Goal: Task Accomplishment & Management: Use online tool/utility

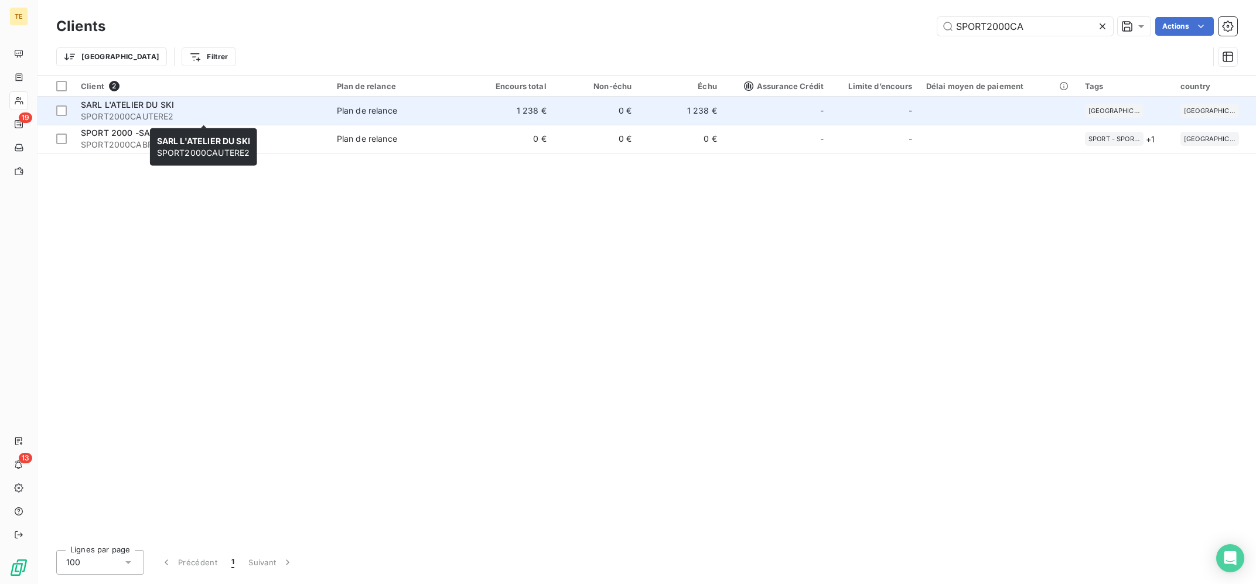
type input "SPORT2000CA"
click at [250, 115] on span "SPORT2000CAUTERE2" at bounding box center [202, 117] width 242 height 12
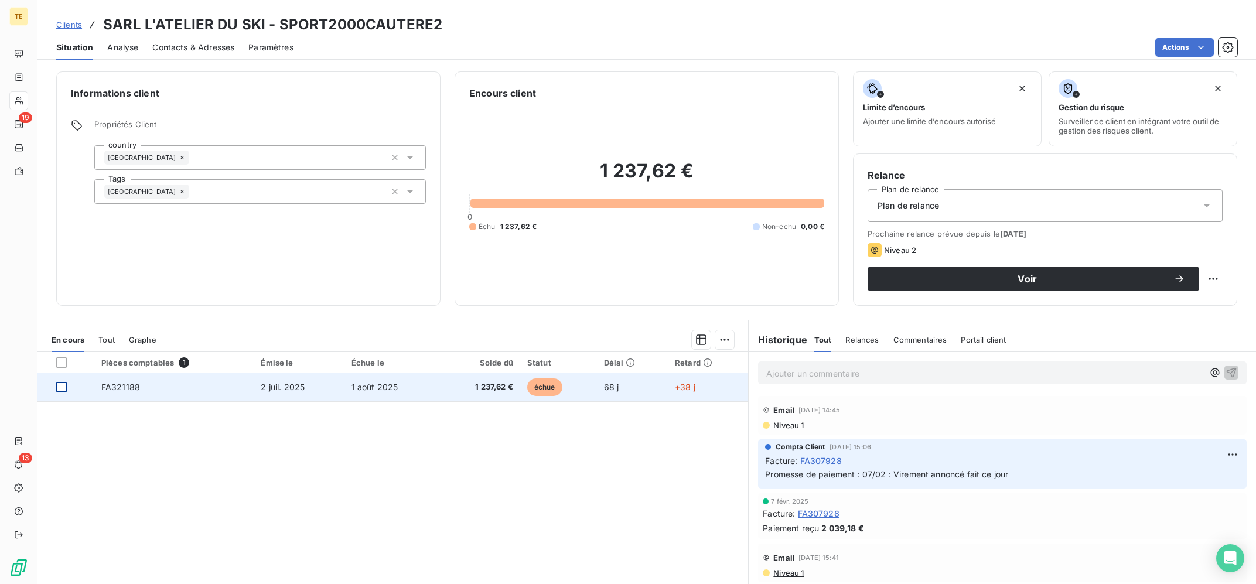
click at [66, 389] on div at bounding box center [61, 387] width 11 height 11
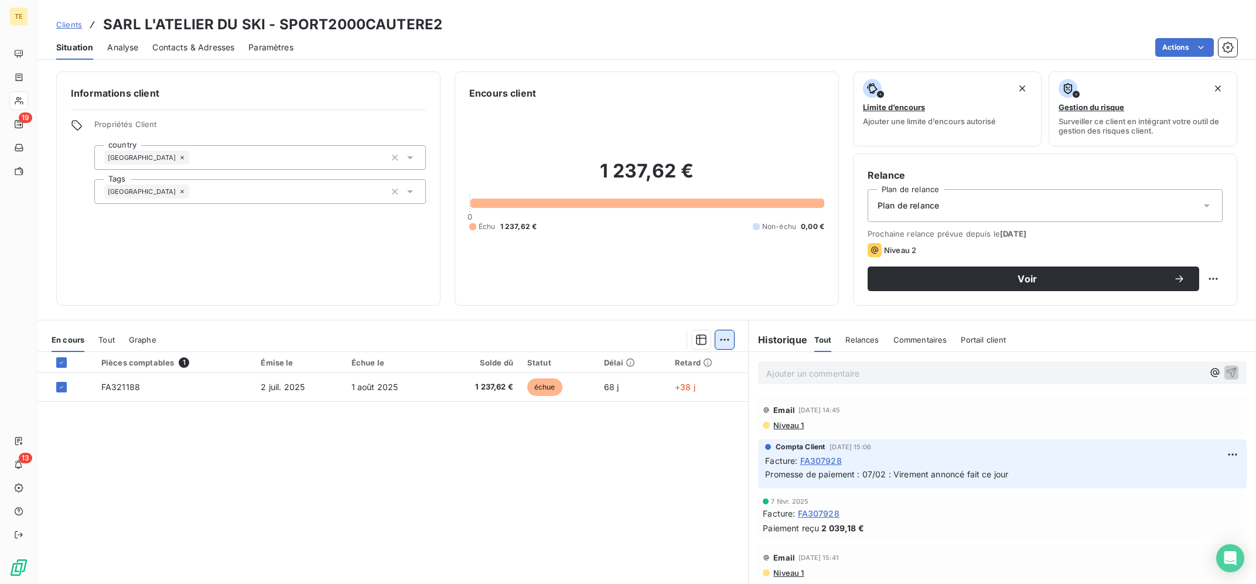
click at [727, 338] on html "TE 19 13 Clients SARL L'ATELIER DU SKI - SPORT2000CAUTERE2 Situation Analyse Co…" at bounding box center [628, 292] width 1256 height 584
click at [639, 392] on div "Ajouter une promesse de paiement (1 facture)" at bounding box center [624, 386] width 207 height 19
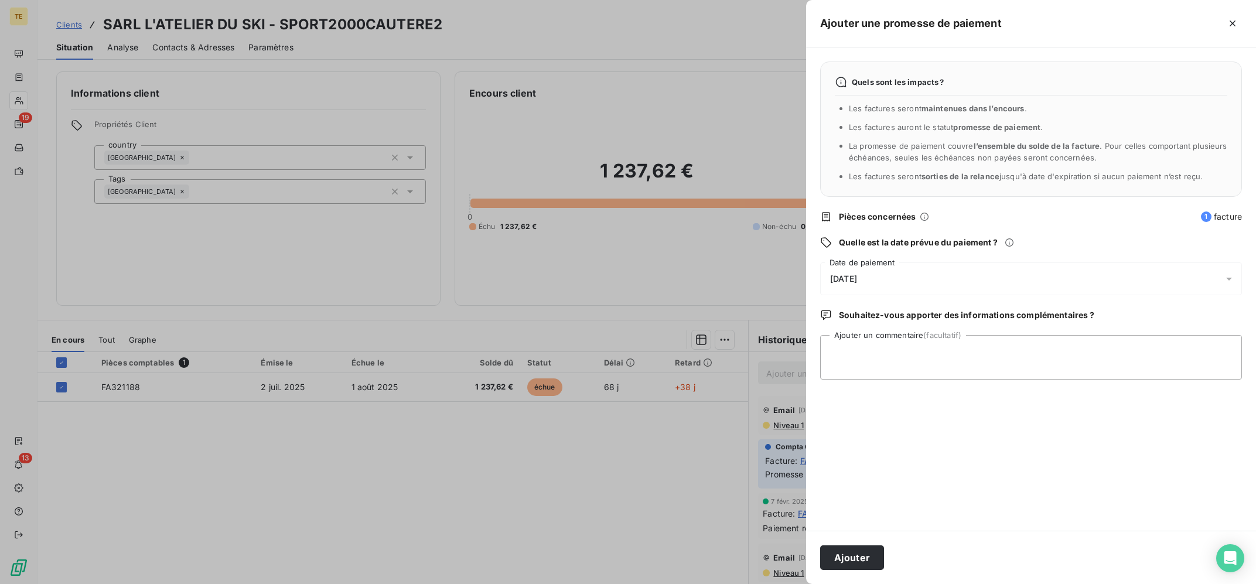
click at [912, 259] on div "Quels sont les impacts ? Les factures seront maintenues dans l’encours . Les fa…" at bounding box center [1031, 288] width 450 height 483
click at [906, 279] on div "[DATE]" at bounding box center [1031, 278] width 422 height 33
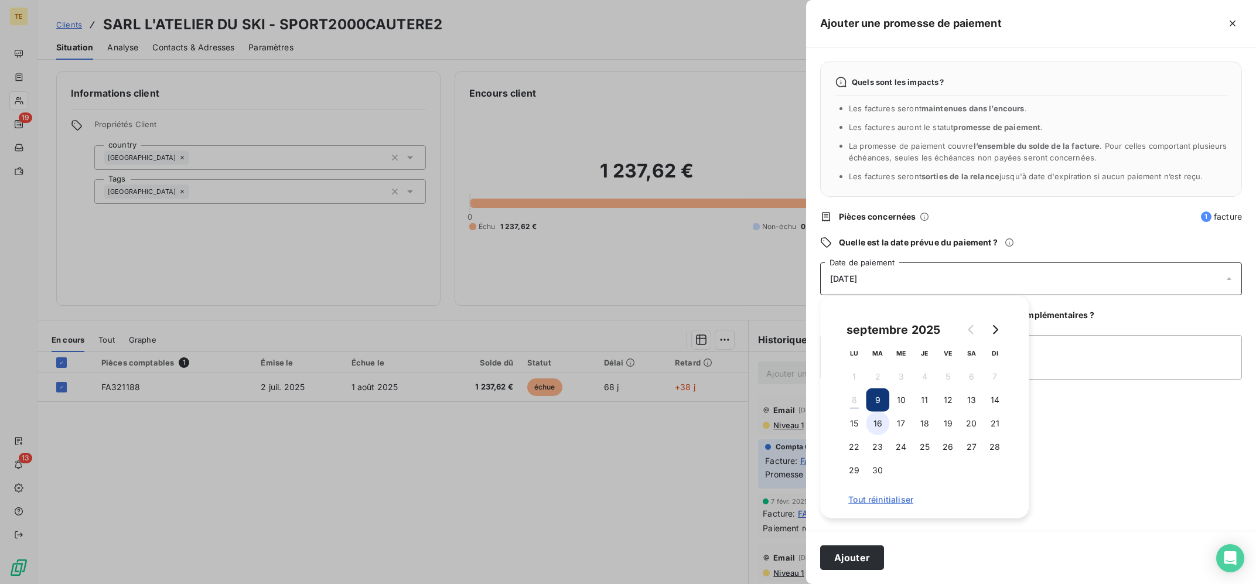
click at [881, 418] on button "16" at bounding box center [877, 423] width 23 height 23
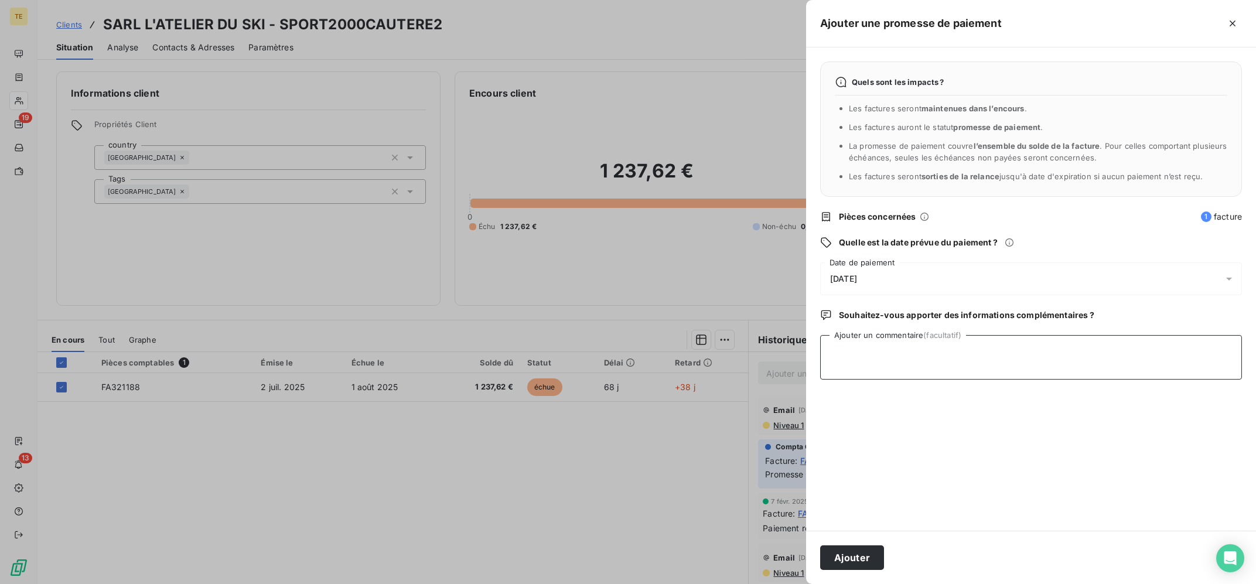
click at [1083, 356] on textarea "Ajouter un commentaire (facultatif)" at bounding box center [1031, 357] width 422 height 45
type textarea "08/09 : Virement annoncé fait ce jour"
click at [841, 554] on button "Ajouter" at bounding box center [852, 557] width 64 height 25
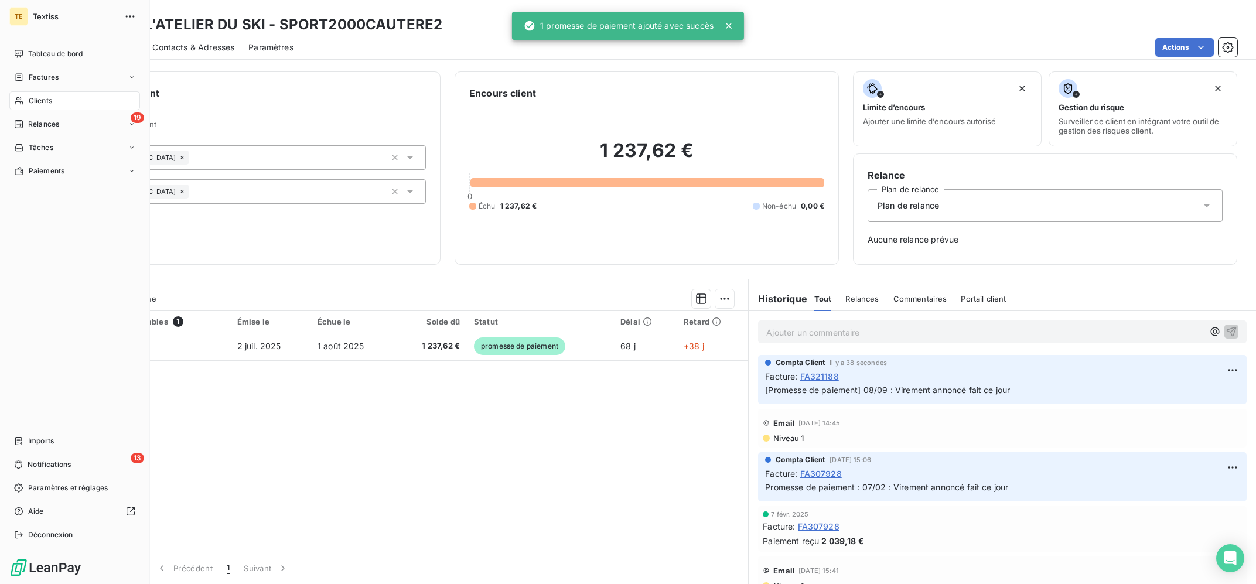
click at [23, 101] on icon at bounding box center [19, 100] width 10 height 9
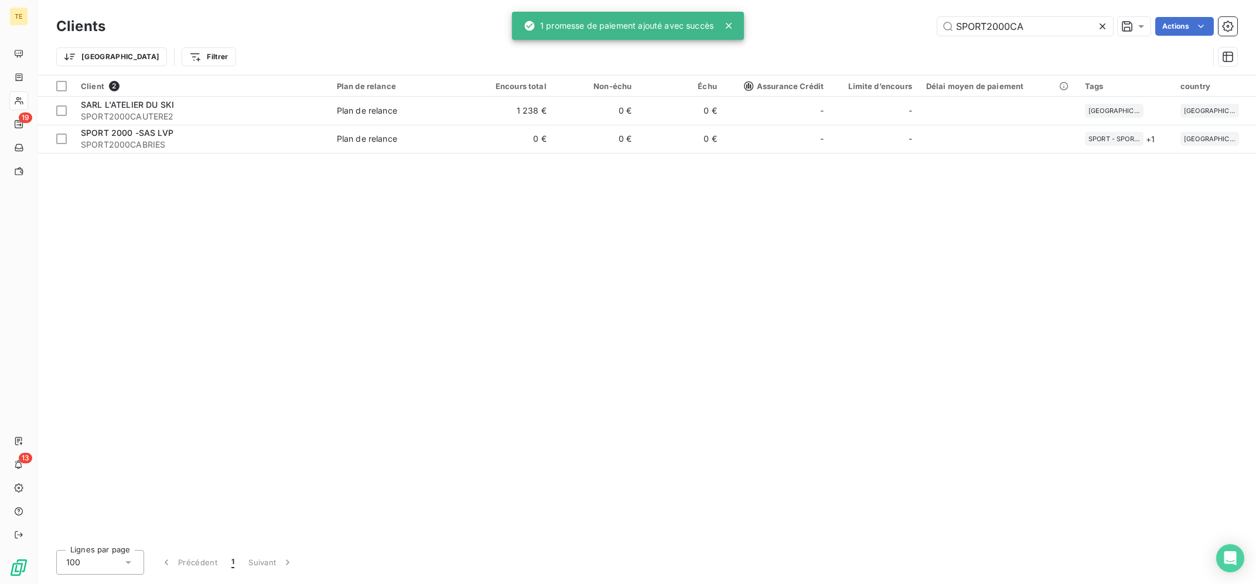
drag, startPoint x: 1020, startPoint y: 24, endPoint x: 887, endPoint y: 12, distance: 134.2
click at [937, 17] on input "SPORT2000CA" at bounding box center [1025, 26] width 176 height 19
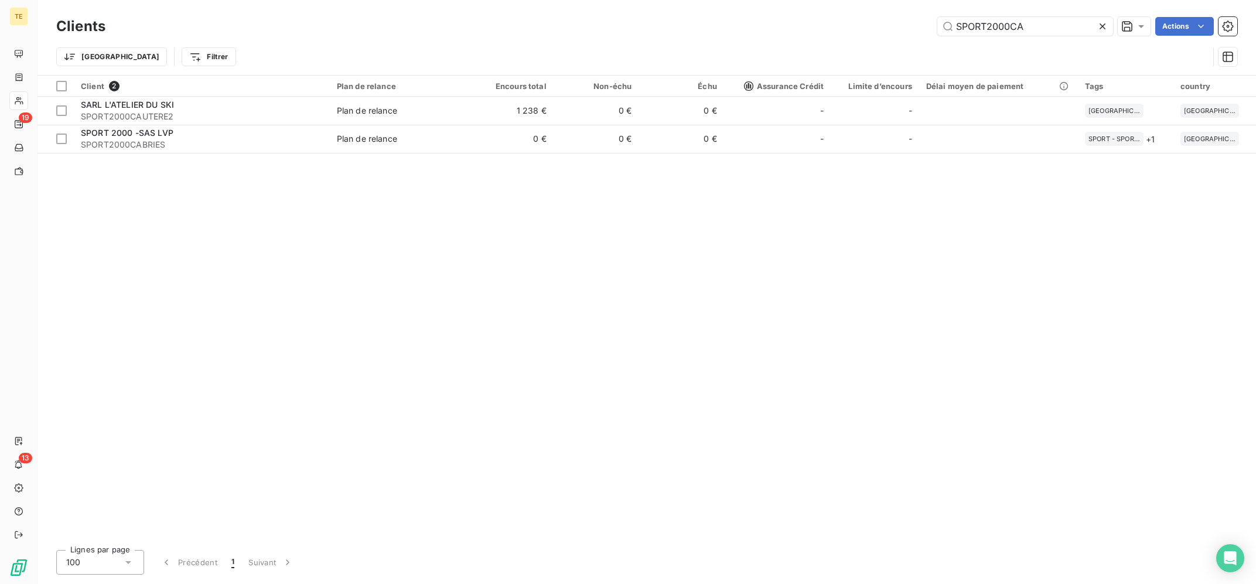
click at [1150, 41] on div "Trier Filtrer" at bounding box center [646, 57] width 1181 height 36
click at [1032, 23] on input "SPORT2000CA" at bounding box center [1025, 26] width 176 height 19
drag, startPoint x: 1041, startPoint y: 21, endPoint x: 1017, endPoint y: 22, distance: 23.4
click at [1017, 22] on input "SPORT2000CA" at bounding box center [1025, 26] width 176 height 19
drag, startPoint x: 1038, startPoint y: 23, endPoint x: 855, endPoint y: 35, distance: 183.8
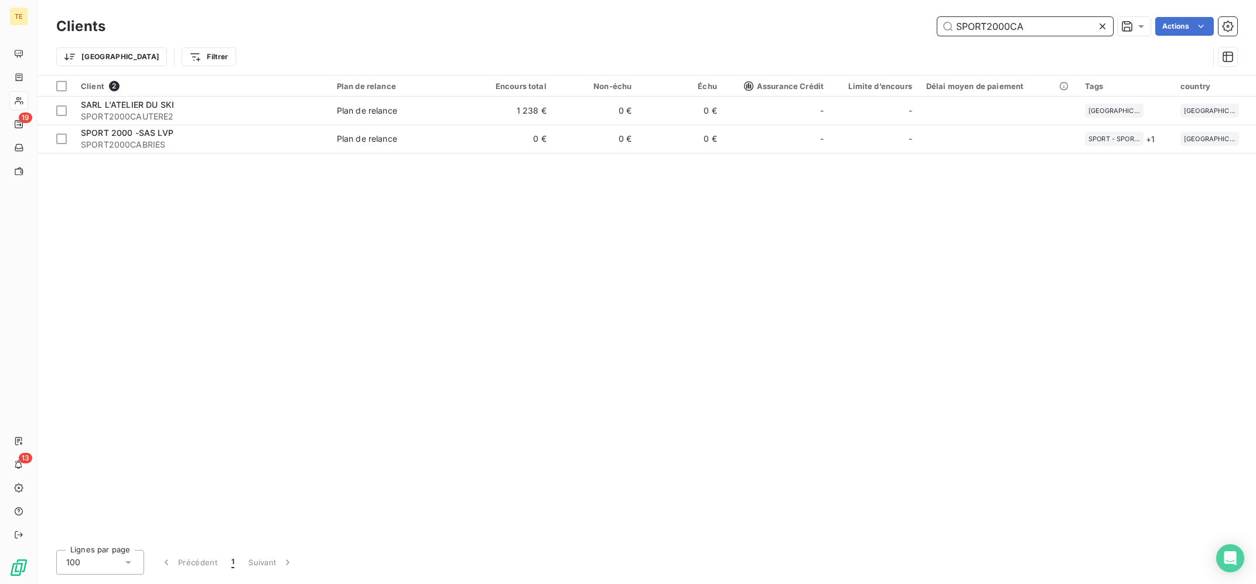
click at [937, 36] on input "SPORT2000CA" at bounding box center [1025, 26] width 176 height 19
type input "sincity"
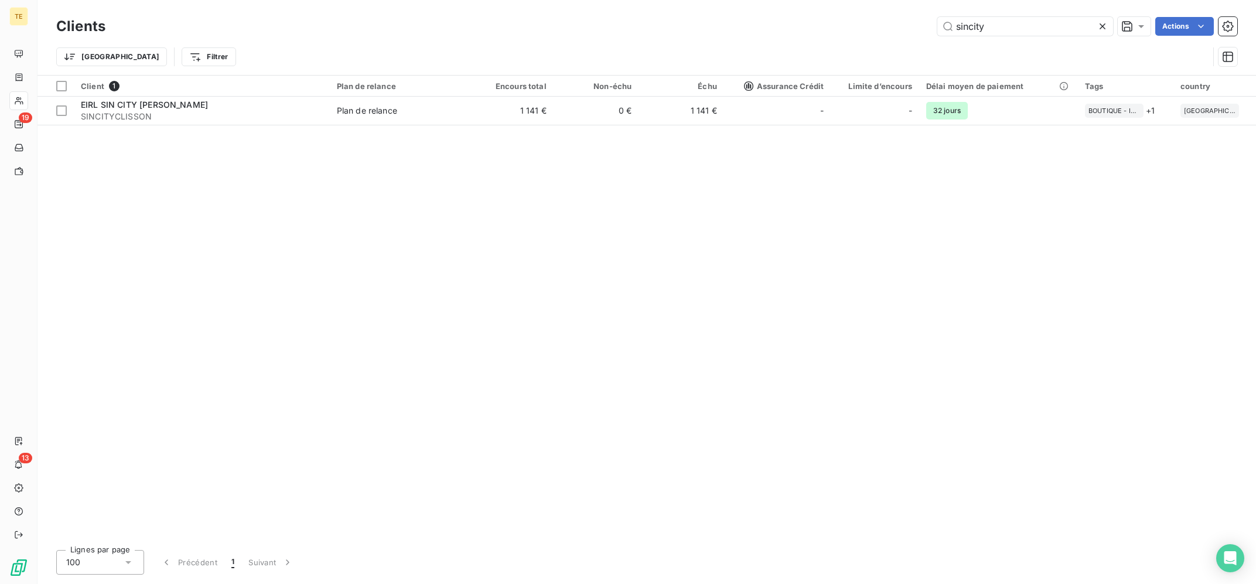
click at [194, 127] on div "Client 1 Plan de relance Encours total Non-échu Échu Assurance Crédit Limite d’…" at bounding box center [646, 308] width 1219 height 465
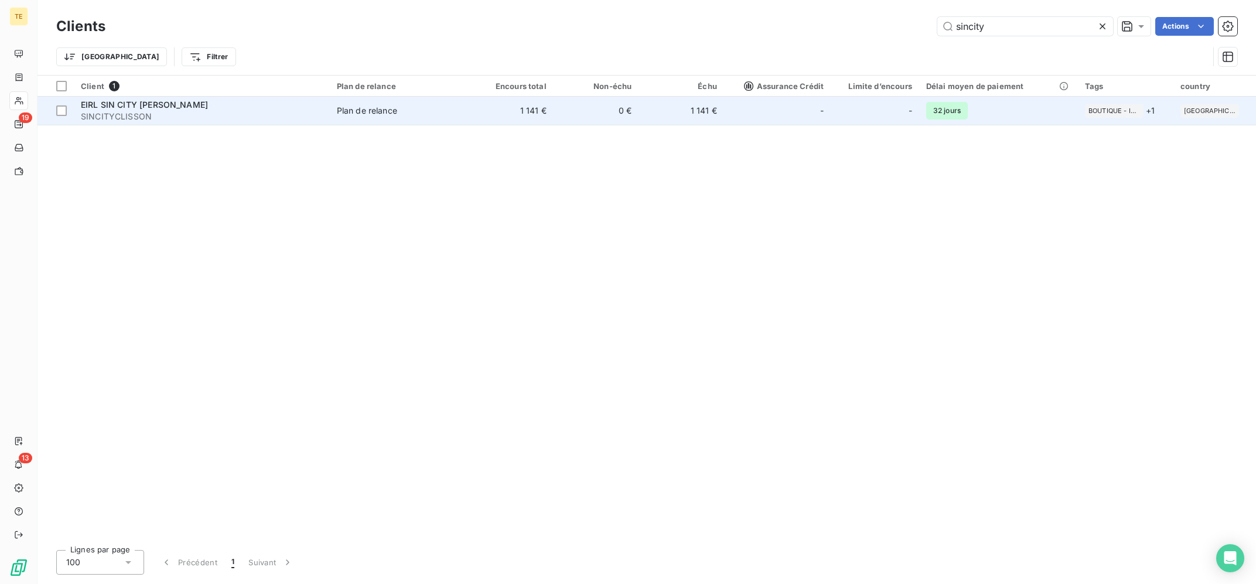
click at [202, 115] on span "SINCITYCLISSON" at bounding box center [202, 117] width 242 height 12
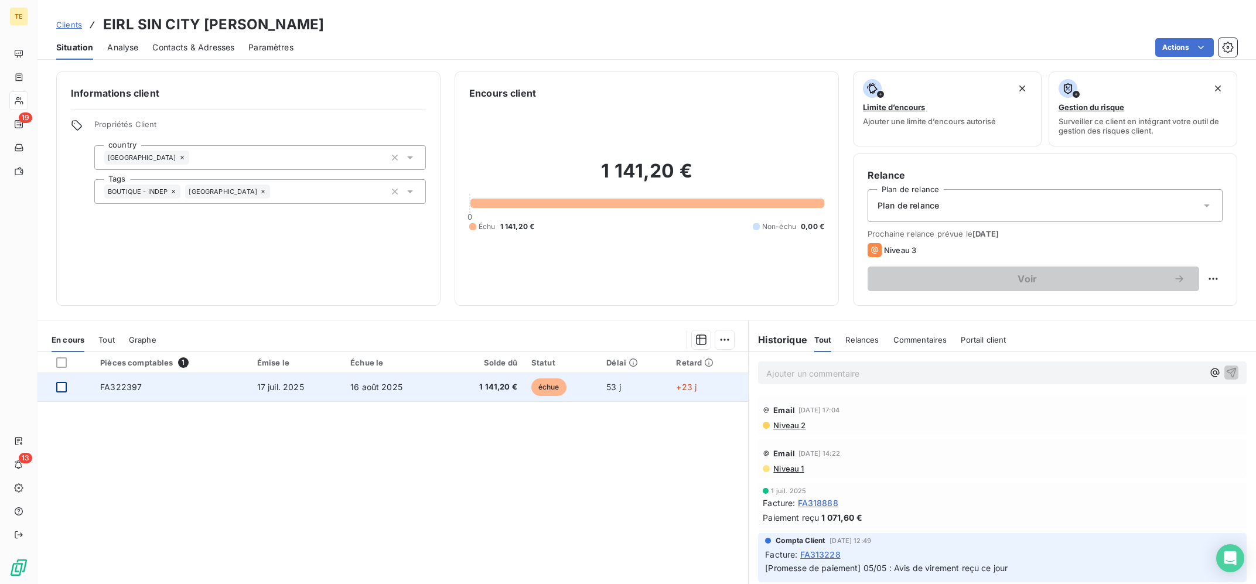
click at [63, 390] on div at bounding box center [61, 387] width 11 height 11
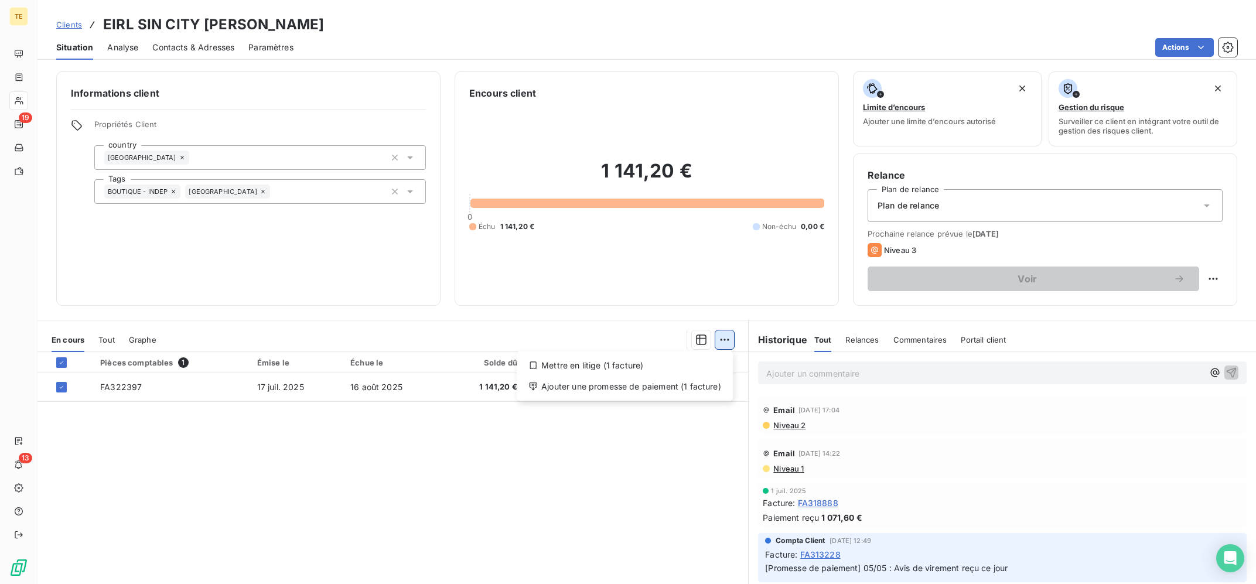
click at [731, 340] on html "TE 19 13 Clients EIRL SIN CITY [PERSON_NAME] - SINCITYCLISSON Situation Analyse…" at bounding box center [628, 292] width 1256 height 584
click at [621, 386] on div "Ajouter une promesse de paiement (1 facture)" at bounding box center [624, 386] width 207 height 19
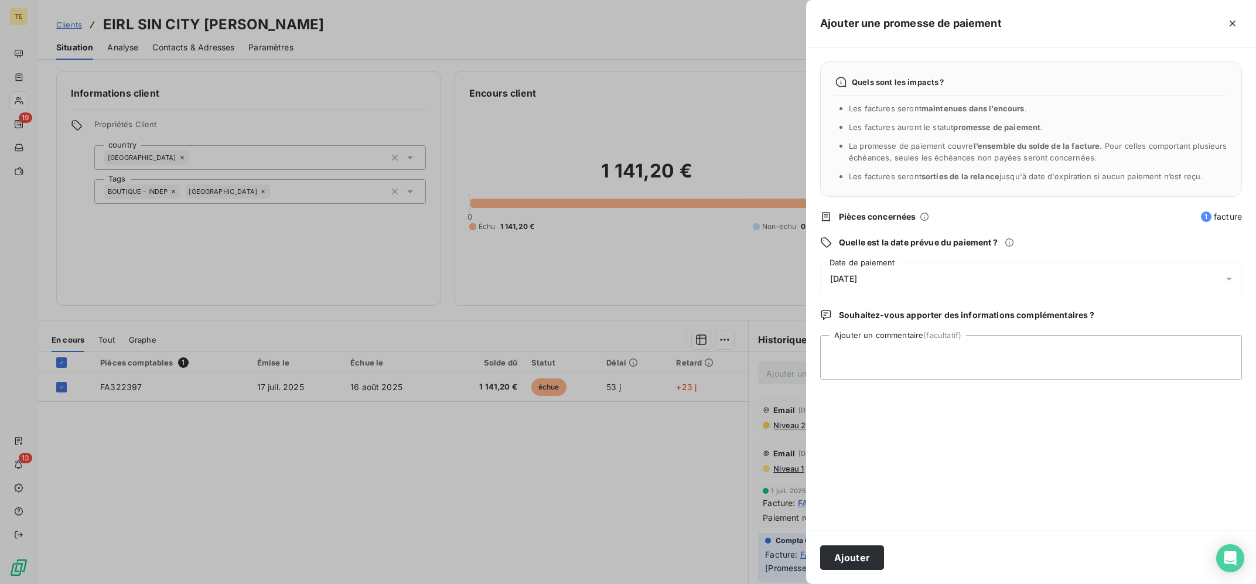
click at [929, 279] on div "[DATE]" at bounding box center [1031, 278] width 422 height 33
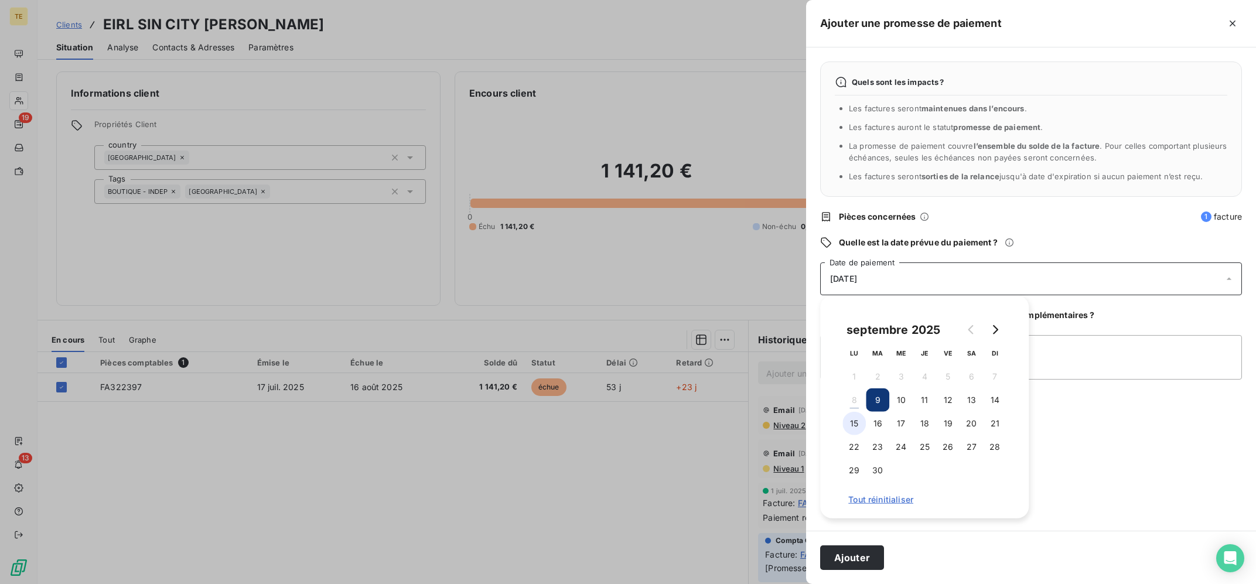
click at [860, 425] on button "15" at bounding box center [854, 423] width 23 height 23
click at [1087, 346] on textarea "Ajouter un commentaire (facultatif)" at bounding box center [1031, 357] width 422 height 45
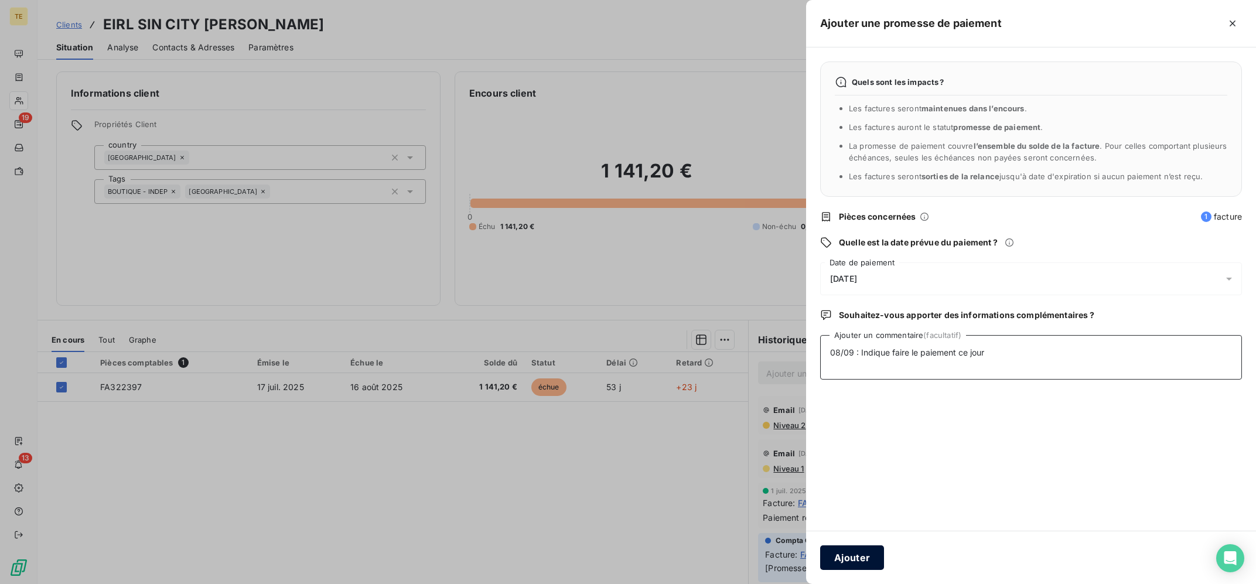
type textarea "08/09 : Indique faire le paiement ce jour"
click at [834, 550] on button "Ajouter" at bounding box center [852, 557] width 64 height 25
